Goal: Transaction & Acquisition: Purchase product/service

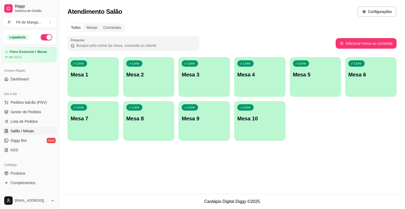
scroll to position [13, 0]
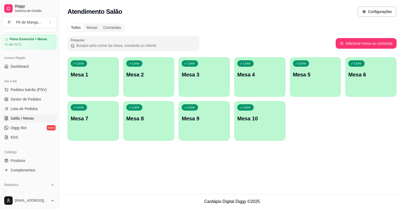
click at [100, 84] on div "Livre Mesa 1" at bounding box center [93, 73] width 51 height 33
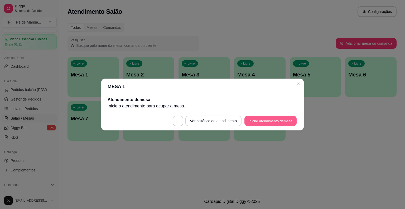
click at [282, 121] on button "Iniciar atendimento de mesa" at bounding box center [271, 121] width 52 height 10
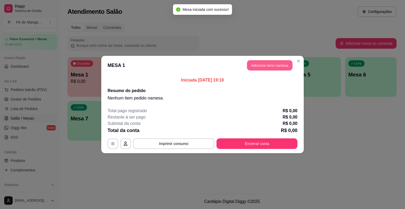
click at [275, 67] on button "Adicionar itens na mesa" at bounding box center [269, 65] width 45 height 10
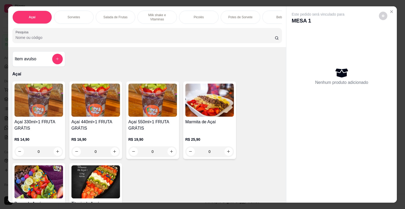
click at [209, 15] on div "Picolés" at bounding box center [199, 17] width 40 height 13
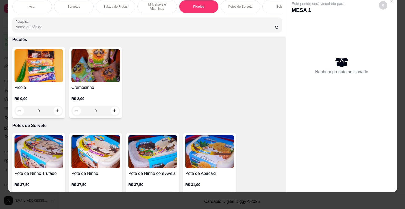
click at [30, 91] on div "R$ 0,00 0" at bounding box center [39, 103] width 49 height 25
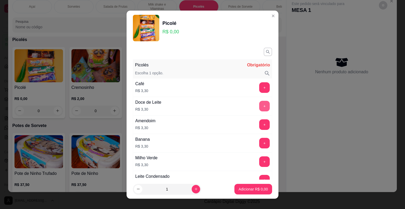
click at [259, 110] on button "+" at bounding box center [264, 106] width 11 height 11
click at [260, 107] on button "+" at bounding box center [265, 106] width 10 height 10
click at [236, 106] on button "-" at bounding box center [241, 106] width 11 height 11
click at [247, 185] on button "Adicionar R$ 3,30" at bounding box center [253, 188] width 37 height 10
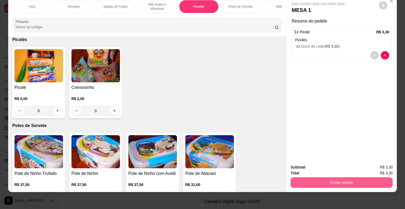
click at [328, 181] on button "Enviar pedido" at bounding box center [342, 182] width 102 height 11
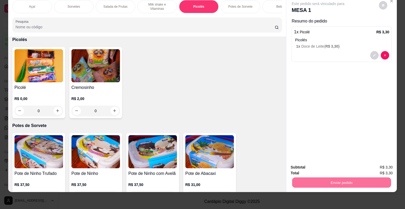
click at [377, 164] on button "Enviar pedido" at bounding box center [380, 165] width 30 height 10
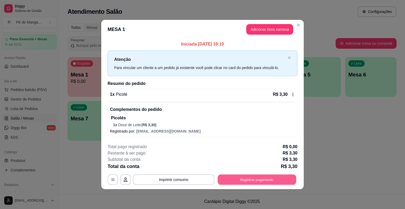
click at [262, 176] on button "Registrar pagamento" at bounding box center [257, 179] width 79 height 10
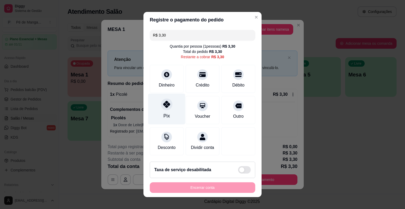
click at [164, 104] on icon at bounding box center [166, 104] width 7 height 7
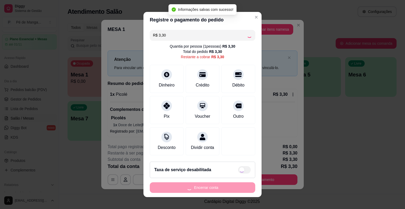
type input "R$ 0,00"
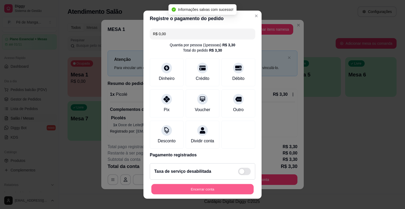
click at [188, 185] on button "Encerrar conta" at bounding box center [203, 188] width 102 height 10
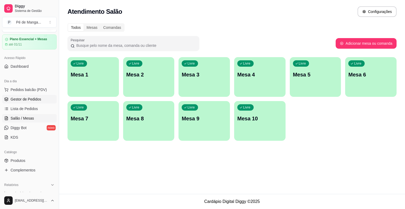
click at [36, 99] on span "Gestor de Pedidos" at bounding box center [26, 98] width 31 height 5
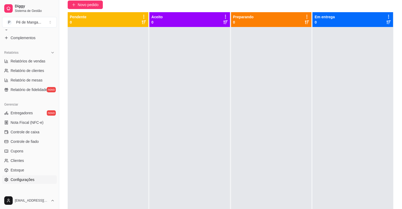
scroll to position [53, 0]
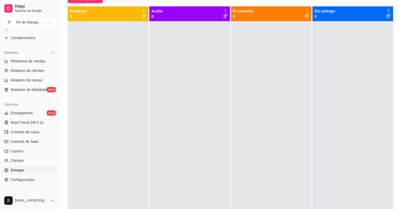
click at [42, 169] on link "Estoque" at bounding box center [29, 170] width 55 height 8
select select "QUANTITY_ORDER"
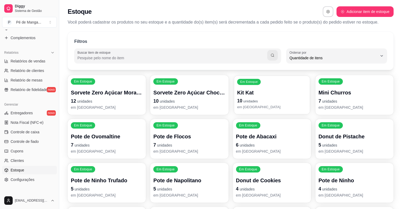
click at [271, 98] on p "10 unidades" at bounding box center [272, 100] width 70 height 7
click at [174, 78] on div "Em Estoque Sorvete Zero Açúcar Chocolate 10 unidades em [GEOGRAPHIC_DATA]" at bounding box center [189, 95] width 78 height 40
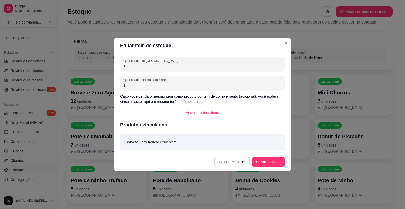
click at [154, 69] on div "Quantidade em estoque 10" at bounding box center [202, 63] width 165 height 15
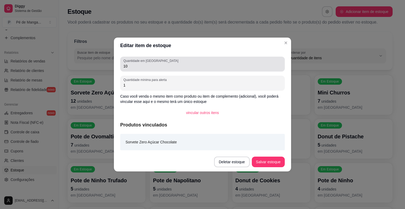
click at [154, 69] on div "10" at bounding box center [203, 64] width 158 height 11
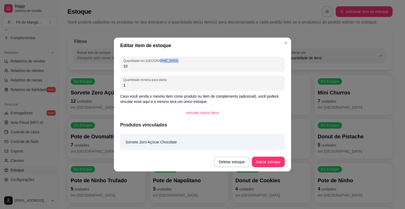
click at [154, 69] on div "10" at bounding box center [203, 64] width 158 height 11
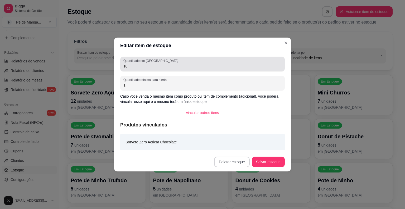
click at [153, 69] on div "Quantidade em estoque 10" at bounding box center [202, 63] width 165 height 15
click at [153, 70] on div "Quantidade em estoque 10" at bounding box center [202, 63] width 165 height 15
drag, startPoint x: 153, startPoint y: 70, endPoint x: 130, endPoint y: 69, distance: 23.0
click at [151, 69] on div "Quantidade em estoque 10" at bounding box center [202, 63] width 165 height 15
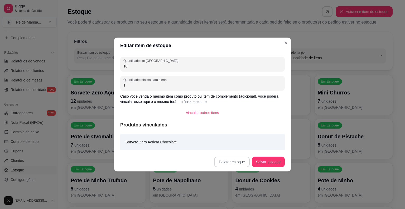
drag, startPoint x: 130, startPoint y: 65, endPoint x: 122, endPoint y: 65, distance: 7.4
click at [122, 65] on div "Quantidade em estoque 10" at bounding box center [202, 63] width 165 height 15
type input "8"
click at [271, 164] on button "Salvar estoque" at bounding box center [268, 161] width 33 height 11
click at [278, 40] on header "Editar item de estoque" at bounding box center [202, 45] width 177 height 16
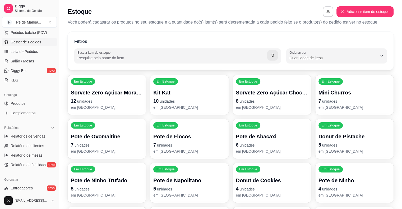
scroll to position [39, 0]
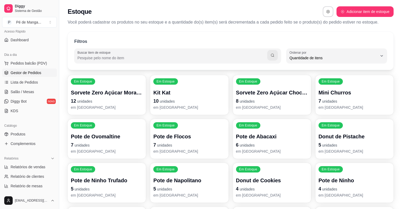
click at [30, 70] on span "Gestor de Pedidos" at bounding box center [26, 72] width 31 height 5
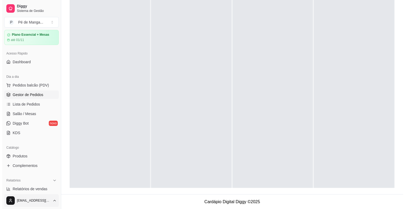
scroll to position [53, 0]
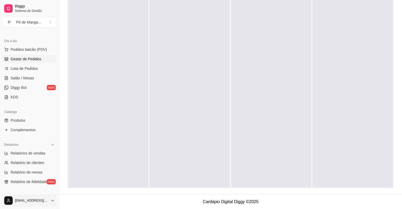
click at [51, 128] on html "Diggy Sistema de Gestão P Pé de Manga ... Loja aberta Plano Essencial + Mesas a…" at bounding box center [201, 24] width 402 height 209
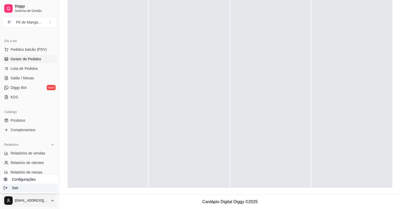
click at [45, 187] on div "Sair" at bounding box center [29, 187] width 56 height 8
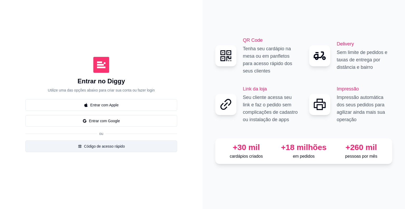
click at [121, 148] on button "Código de acesso rápido" at bounding box center [101, 146] width 152 height 12
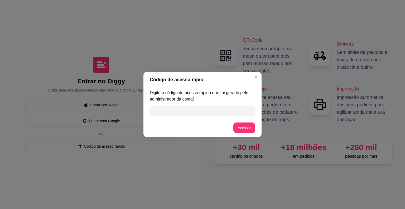
click at [196, 108] on input "" at bounding box center [202, 110] width 99 height 11
type input "99CE5"
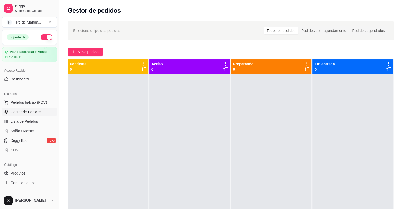
click at [42, 125] on ul "Pedidos balcão (PDV) Gestor de Pedidos Lista de Pedidos Salão / Mesas Diggy Bot…" at bounding box center [29, 126] width 55 height 56
click at [41, 123] on link "Lista de Pedidos" at bounding box center [29, 121] width 55 height 8
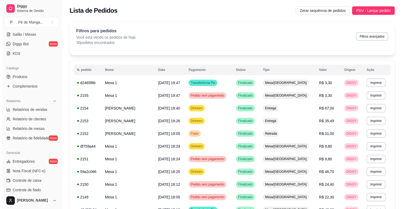
scroll to position [106, 0]
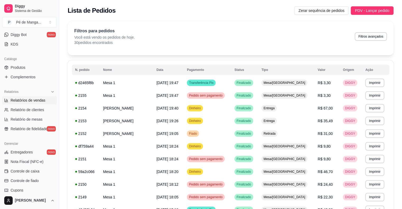
click at [40, 100] on span "Relatórios de vendas" at bounding box center [28, 99] width 35 height 5
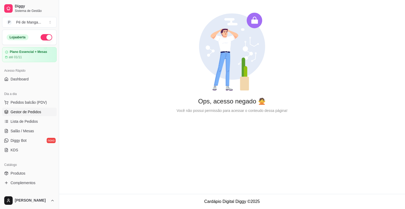
click at [35, 115] on link "Gestor de Pedidos" at bounding box center [29, 111] width 55 height 8
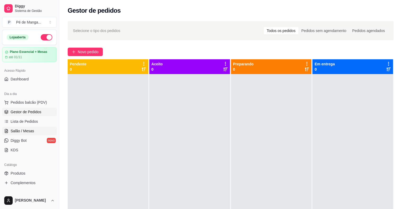
click at [36, 134] on link "Salão / Mesas" at bounding box center [29, 130] width 55 height 8
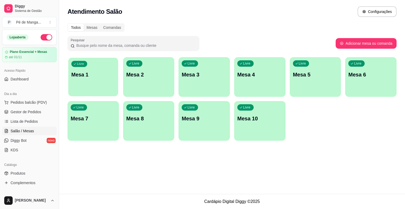
click at [70, 73] on div "Livre Mesa 1" at bounding box center [93, 74] width 50 height 32
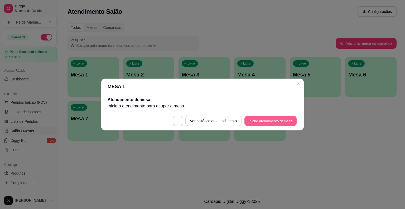
click at [254, 117] on button "Iniciar atendimento de mesa" at bounding box center [271, 121] width 52 height 10
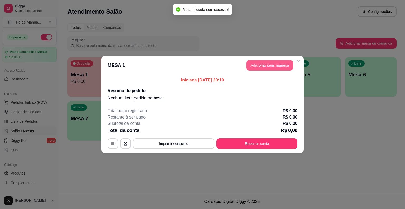
click at [270, 64] on button "Adicionar itens na mesa" at bounding box center [270, 65] width 47 height 11
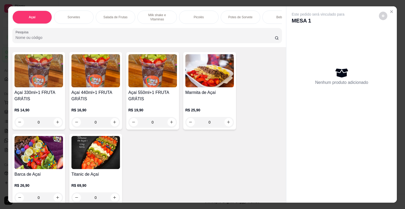
scroll to position [24, 0]
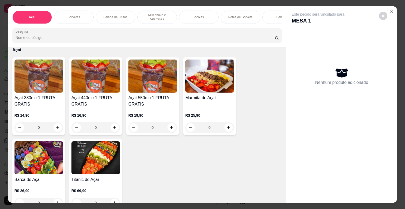
click at [205, 14] on div "Picolés" at bounding box center [199, 17] width 40 height 13
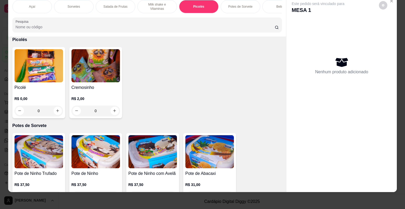
click at [44, 91] on div "R$ 0,00 0" at bounding box center [39, 103] width 49 height 25
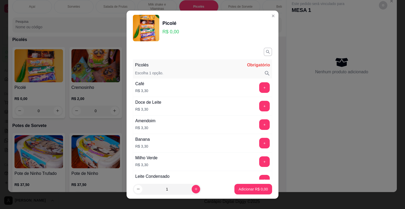
click at [253, 115] on div "Amendoim R$ 3,30 +" at bounding box center [202, 124] width 139 height 18
click at [259, 104] on button "+" at bounding box center [264, 106] width 11 height 11
click at [247, 101] on div "- 1 +" at bounding box center [253, 106] width 38 height 11
click at [259, 105] on button "+" at bounding box center [264, 106] width 11 height 11
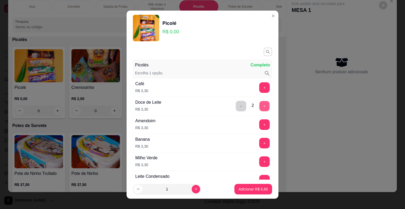
click at [260, 105] on button "+" at bounding box center [265, 106] width 10 height 10
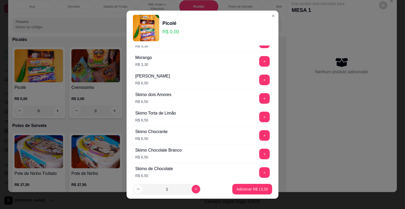
scroll to position [374, 0]
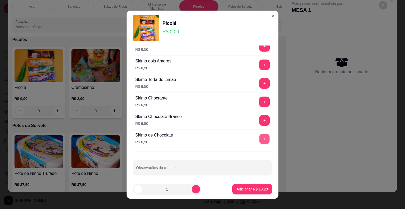
click at [260, 136] on button "+" at bounding box center [265, 138] width 10 height 10
click at [250, 191] on p "Adicionar R$ 19,70" at bounding box center [252, 188] width 31 height 5
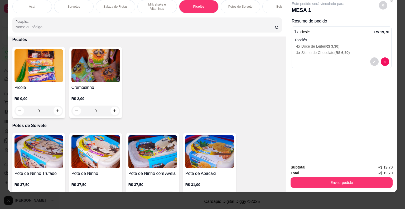
click at [74, 5] on div "Sorvetes" at bounding box center [74, 6] width 40 height 13
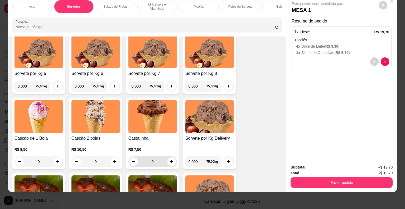
scroll to position [264, 0]
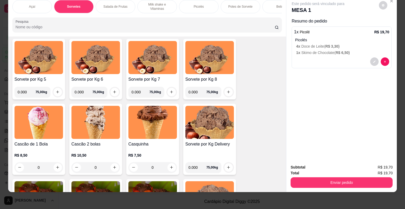
click at [113, 166] on div "0" at bounding box center [96, 167] width 49 height 11
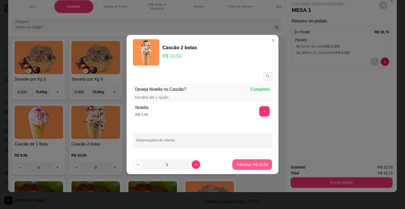
click at [254, 164] on p "Adicionar R$ 10,50" at bounding box center [252, 164] width 31 height 5
type input "1"
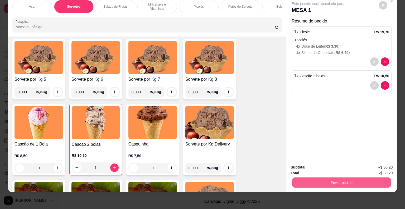
click at [332, 180] on button "Enviar pedido" at bounding box center [341, 182] width 99 height 10
click at [388, 164] on button "Enviar pedido" at bounding box center [379, 165] width 29 height 10
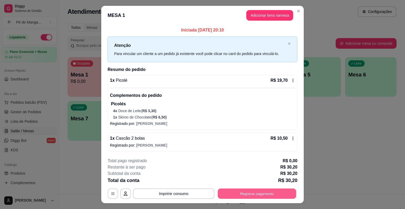
click at [284, 194] on button "Registrar pagamento" at bounding box center [257, 193] width 79 height 10
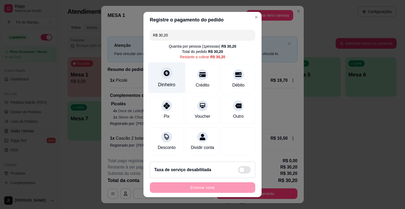
click at [166, 82] on div "Dinheiro" at bounding box center [166, 77] width 37 height 31
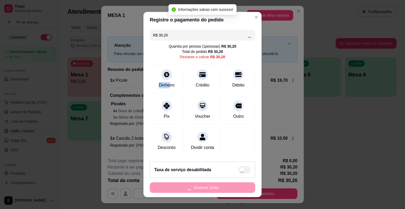
type input "R$ 0,00"
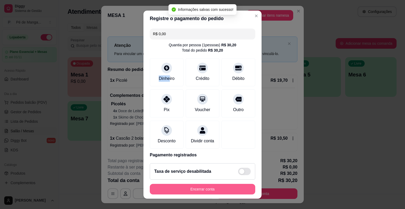
click at [209, 191] on button "Encerrar conta" at bounding box center [203, 188] width 106 height 11
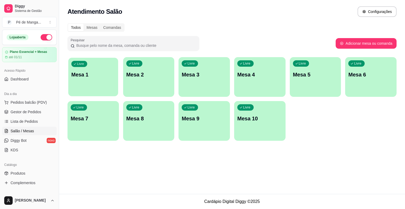
click at [101, 80] on div "Livre Mesa 1" at bounding box center [93, 74] width 50 height 32
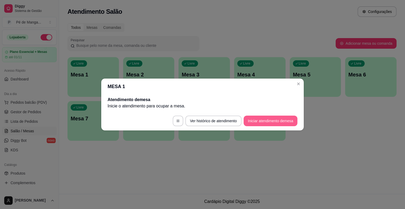
click at [258, 120] on button "Iniciar atendimento de mesa" at bounding box center [271, 120] width 54 height 11
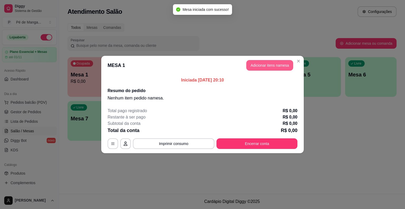
click at [272, 63] on button "Adicionar itens na mesa" at bounding box center [270, 65] width 47 height 11
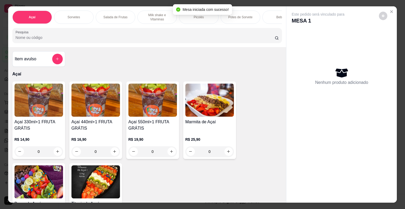
click at [194, 15] on p "Picolés" at bounding box center [199, 17] width 10 height 4
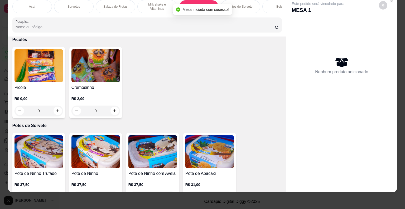
click at [37, 91] on div "R$ 0,00 0" at bounding box center [39, 103] width 49 height 25
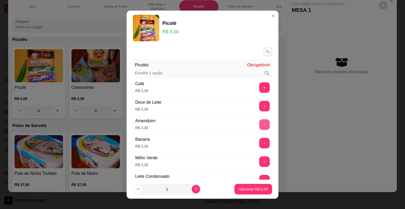
click at [259, 124] on button "+" at bounding box center [264, 124] width 11 height 11
click at [260, 123] on button "+" at bounding box center [265, 124] width 10 height 10
click at [259, 123] on button "+" at bounding box center [264, 124] width 11 height 11
click at [244, 185] on button "Adicionar R$ 9,90" at bounding box center [254, 188] width 38 height 11
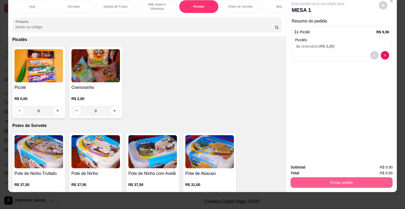
click at [308, 178] on button "Enviar pedido" at bounding box center [342, 182] width 102 height 11
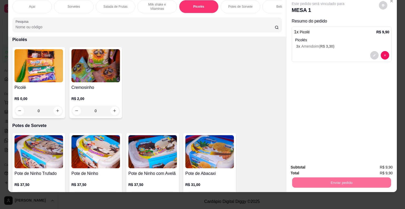
click at [388, 167] on button "Enviar pedido" at bounding box center [379, 165] width 29 height 10
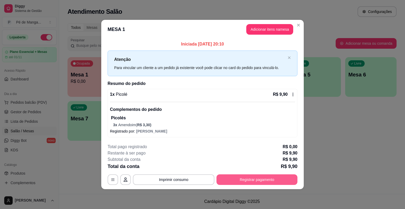
click at [244, 175] on button "Registrar pagamento" at bounding box center [257, 179] width 81 height 11
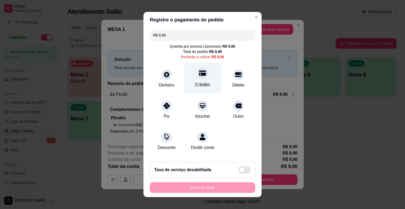
click at [206, 78] on div "Crédito" at bounding box center [202, 77] width 37 height 31
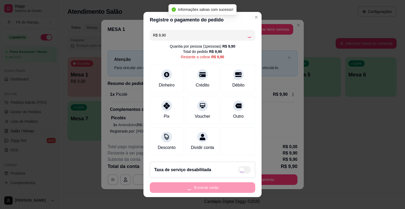
type input "R$ 0,00"
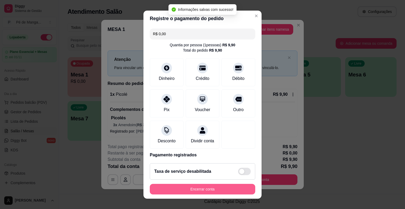
click at [203, 187] on button "Encerrar conta" at bounding box center [203, 188] width 106 height 11
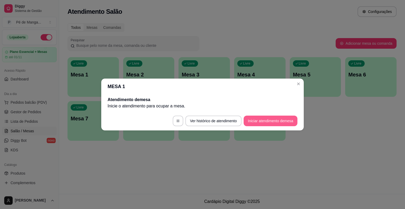
click at [263, 122] on button "Iniciar atendimento de mesa" at bounding box center [271, 120] width 54 height 11
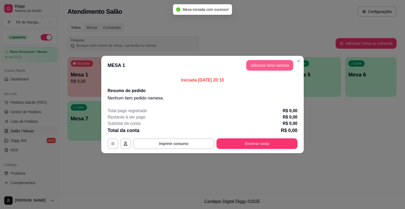
click at [268, 65] on button "Adicionar itens na mesa" at bounding box center [270, 65] width 47 height 11
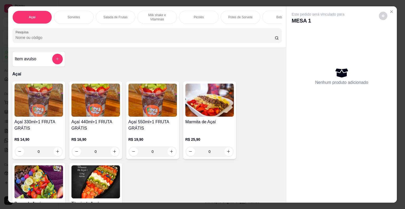
click at [98, 113] on img at bounding box center [96, 99] width 49 height 33
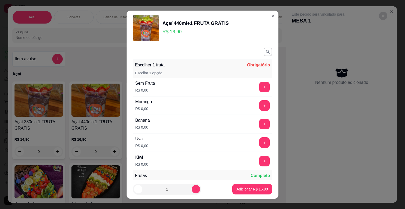
click at [266, 51] on icon "button" at bounding box center [268, 51] width 5 height 5
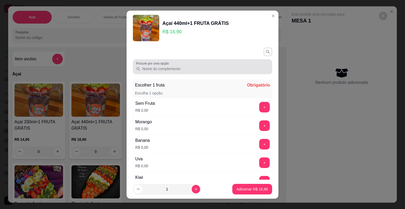
click at [232, 65] on div at bounding box center [202, 66] width 133 height 11
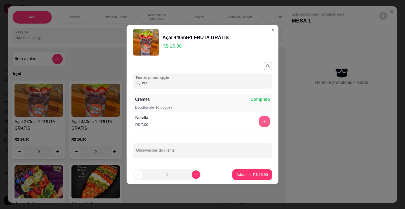
type input "nut"
click at [261, 120] on button "+" at bounding box center [265, 121] width 10 height 10
drag, startPoint x: 162, startPoint y: 85, endPoint x: 135, endPoint y: 86, distance: 26.1
click at [136, 86] on div "nut" at bounding box center [202, 80] width 133 height 11
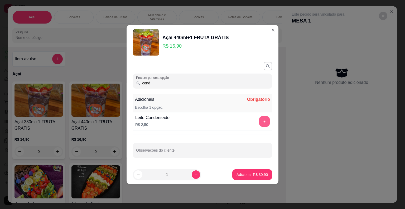
click at [262, 119] on button "+" at bounding box center [264, 121] width 11 height 11
drag, startPoint x: 150, startPoint y: 84, endPoint x: 126, endPoint y: 88, distance: 24.6
click at [126, 88] on div "Açaí 440ml+1 FRUTA GRÁTIS R$ 16,90 Procure por uma opção cond Adicionais Comple…" at bounding box center [202, 104] width 405 height 209
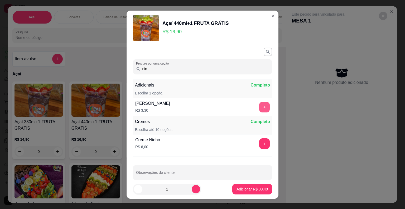
type input "nin"
click at [259, 108] on button "+" at bounding box center [264, 107] width 11 height 11
drag, startPoint x: 131, startPoint y: 69, endPoint x: 127, endPoint y: 69, distance: 4.0
click at [127, 69] on div "Procure por uma opção nin Adicionais Completo Escolha 1 opção. Leite Ninho R$ 3…" at bounding box center [203, 112] width 152 height 134
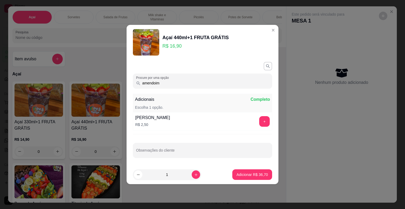
type input "amendoim"
click at [262, 120] on button "+" at bounding box center [265, 121] width 10 height 10
drag, startPoint x: 166, startPoint y: 82, endPoint x: 130, endPoint y: 87, distance: 36.4
click at [130, 87] on div "Procure por uma opção amendoim Adicionais Completo Escolha 1 opção. [PERSON_NAM…" at bounding box center [203, 112] width 152 height 105
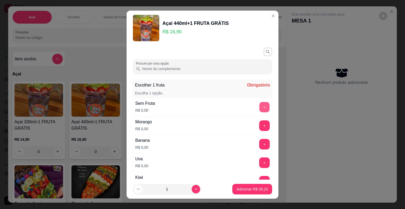
click at [260, 107] on button "+" at bounding box center [265, 107] width 10 height 10
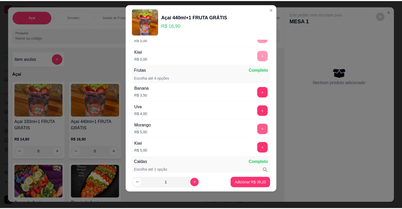
scroll to position [144, 0]
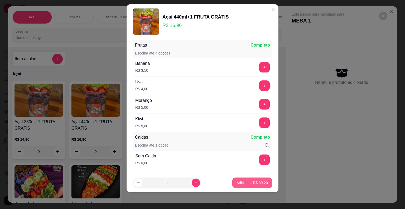
click at [248, 185] on button "Adicionar R$ 39,20" at bounding box center [253, 182] width 40 height 11
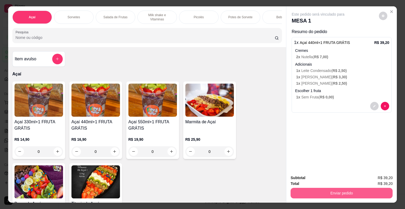
click at [362, 192] on button "Enviar pedido" at bounding box center [342, 192] width 102 height 11
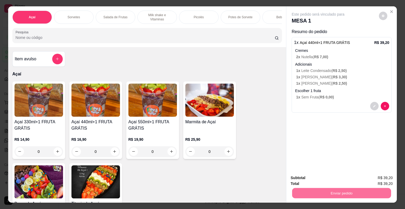
click at [374, 177] on button "Enviar pedido" at bounding box center [379, 178] width 29 height 10
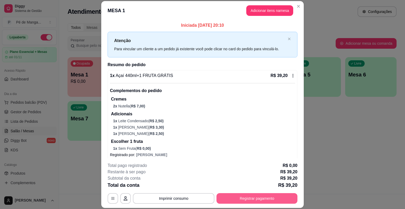
click at [235, 197] on button "Registrar pagamento" at bounding box center [257, 198] width 81 height 11
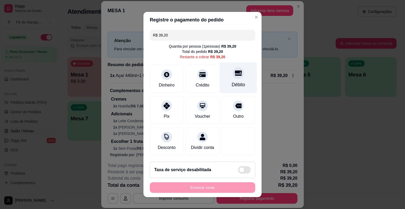
click at [231, 82] on div "Débito" at bounding box center [238, 77] width 37 height 31
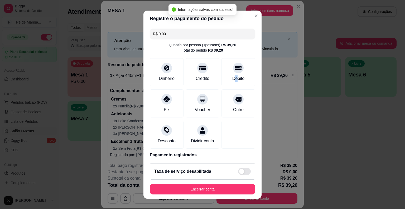
type input "R$ 0,00"
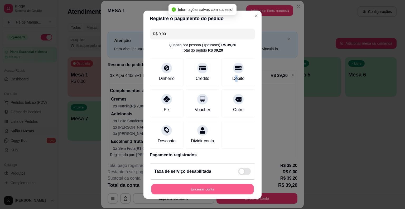
click at [215, 187] on button "Encerrar conta" at bounding box center [203, 188] width 102 height 10
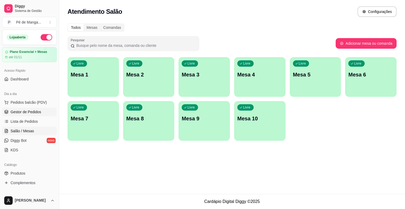
click at [46, 113] on link "Gestor de Pedidos" at bounding box center [29, 111] width 55 height 8
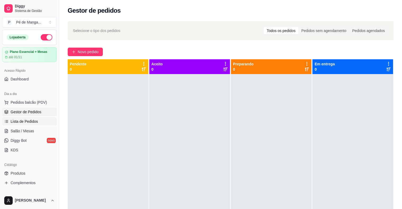
click at [40, 119] on link "Lista de Pedidos" at bounding box center [29, 121] width 55 height 8
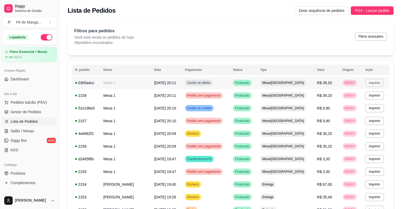
click at [370, 83] on button "Imprimir" at bounding box center [374, 82] width 18 height 8
click at [361, 102] on button "IMPRESSORA" at bounding box center [363, 101] width 38 height 8
click at [36, 113] on span "Gestor de Pedidos" at bounding box center [26, 111] width 31 height 5
